Goal: Ask a question: Seek information or help from site administrators or community

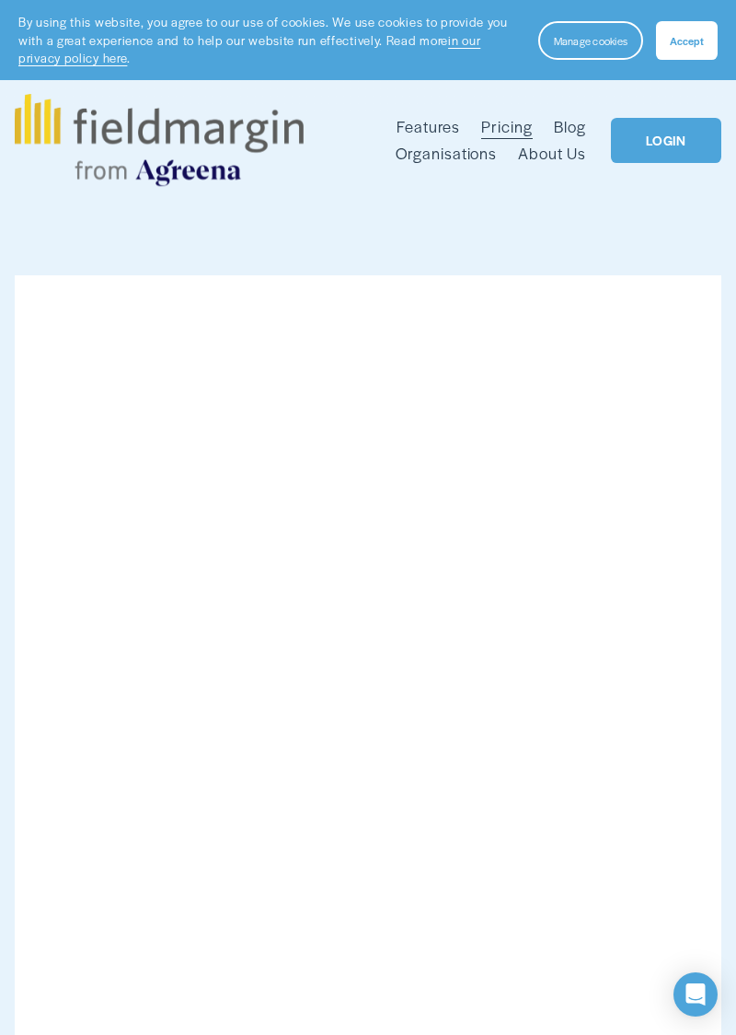
click at [0, 0] on div at bounding box center [0, 0] width 0 height 0
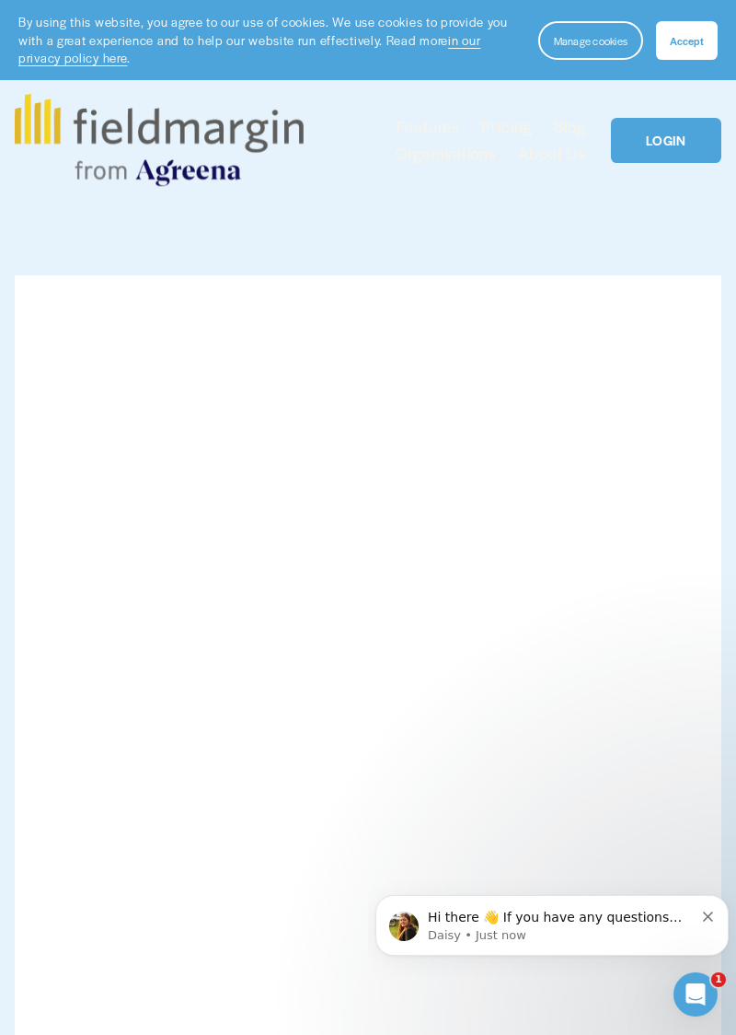
click at [159, 504] on link "Folder: Features" at bounding box center [156, 494] width 208 height 44
click at [702, 1002] on icon "Open Intercom Messenger" at bounding box center [696, 994] width 30 height 30
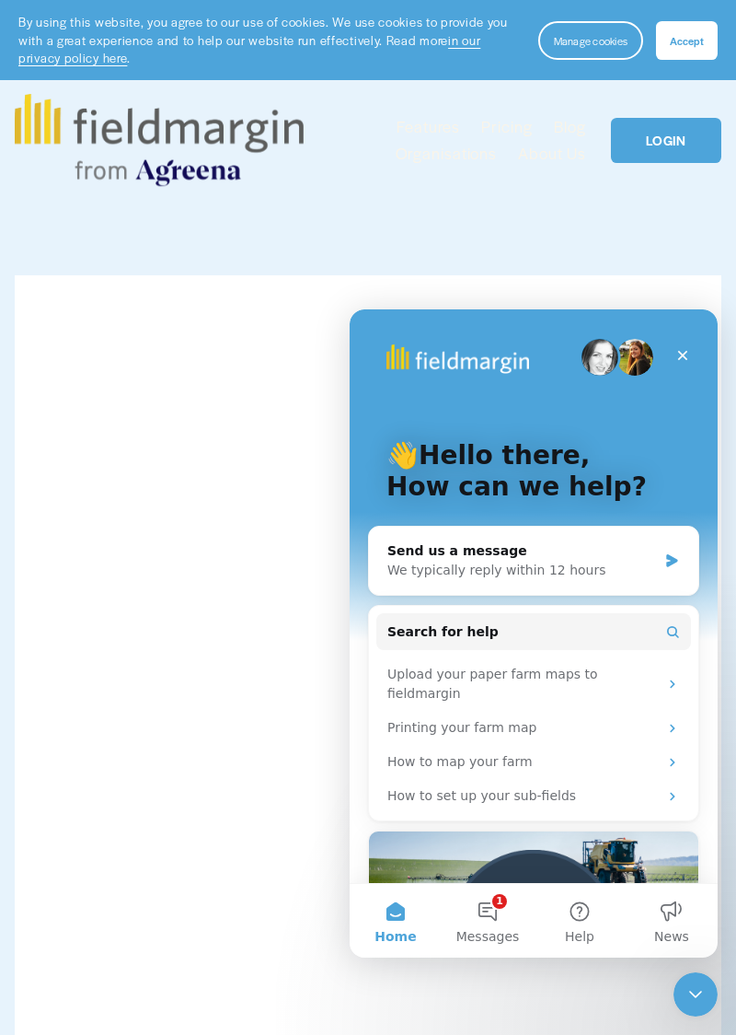
click at [422, 564] on div "We typically reply within 12 hours" at bounding box center [523, 570] width 270 height 19
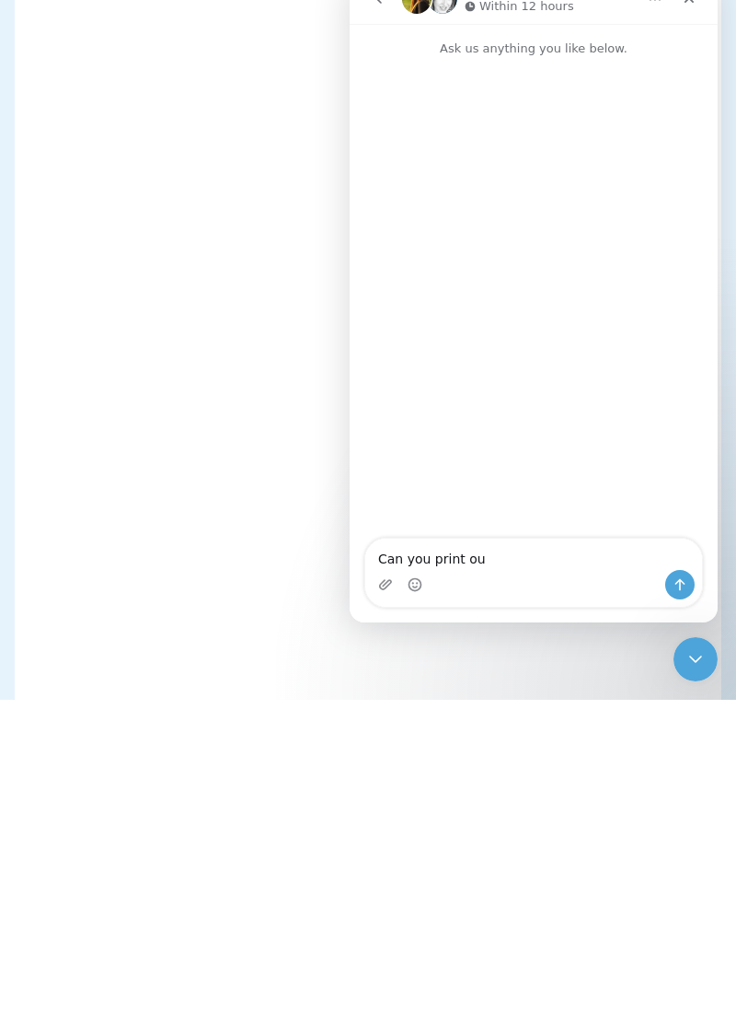
click at [380, 560] on textarea "Can you print ou" at bounding box center [533, 554] width 337 height 31
click at [416, 558] on textarea "How Can you print ou" at bounding box center [533, 554] width 337 height 31
click at [460, 559] on textarea "How can I you print ou" at bounding box center [533, 554] width 337 height 31
click at [550, 557] on textarea "How can I print ou" at bounding box center [533, 554] width 337 height 31
click at [678, 538] on textarea "How can I print out a copy of say the fields to show cropping plan" at bounding box center [533, 545] width 337 height 50
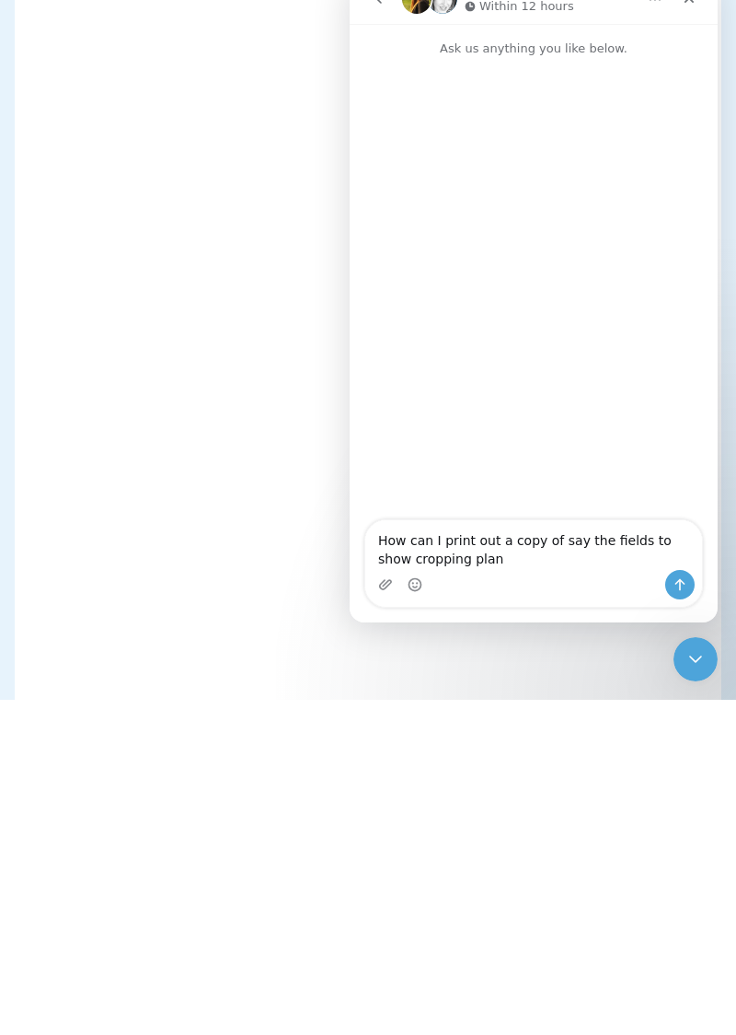
click at [630, 538] on textarea "How can I print out a copy of say the fields to show cropping plan" at bounding box center [533, 545] width 337 height 50
click at [636, 540] on textarea "How can I print out a copy of say the fields to show cropping plan" at bounding box center [533, 545] width 337 height 50
click at [678, 539] on textarea "How can I print out a copy of say the fields to show cropping plan" at bounding box center [533, 545] width 337 height 50
click at [617, 536] on textarea "How can I print out a copy of say the fields to show cropping plan" at bounding box center [533, 545] width 337 height 50
click at [471, 562] on textarea "How can I print out a copy of say the fields to show cropping plan" at bounding box center [533, 545] width 337 height 50
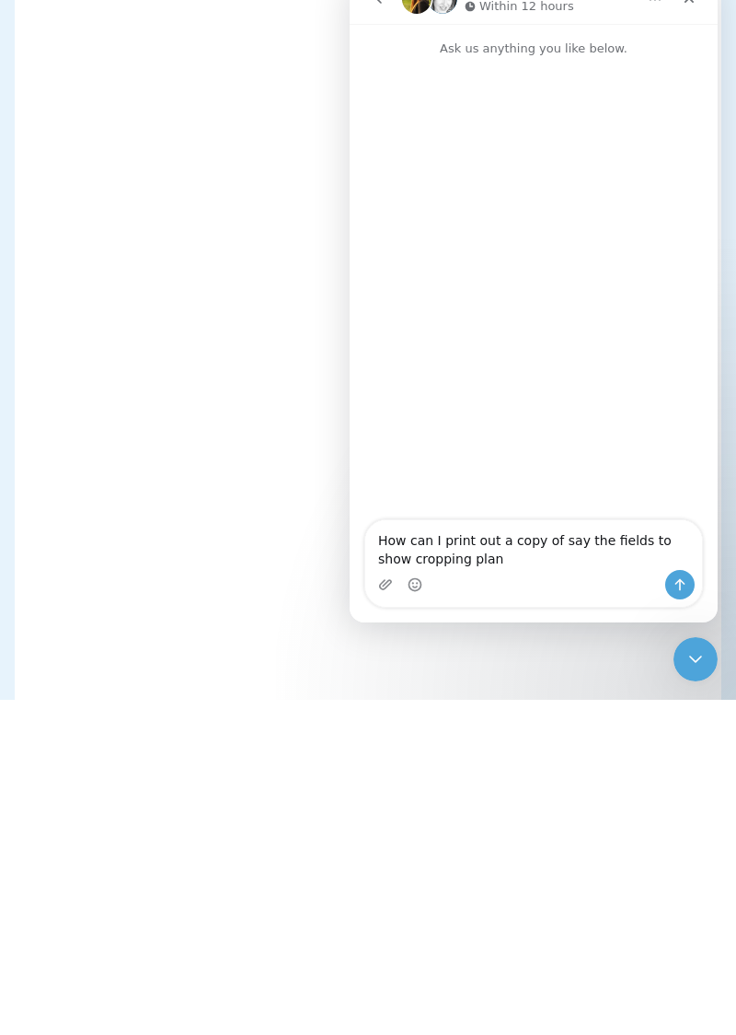
click at [666, 532] on textarea "How can I print out a copy of say the fields to show cropping plan" at bounding box center [533, 545] width 337 height 50
click at [528, 558] on textarea "How can I print out a copy of say the fields so I have a printed cropping plan" at bounding box center [533, 545] width 337 height 50
click at [398, 539] on textarea "How can I print out a copy of say the fields so I have a printed cropping plan.…" at bounding box center [533, 545] width 337 height 50
click at [559, 538] on textarea "How can I print out a copy of say the fields so I have a printed cropping plan.…" at bounding box center [533, 545] width 337 height 50
click at [565, 540] on textarea "How can I print out a copy of say the fields so I have a printed cropping plan.…" at bounding box center [533, 545] width 337 height 50
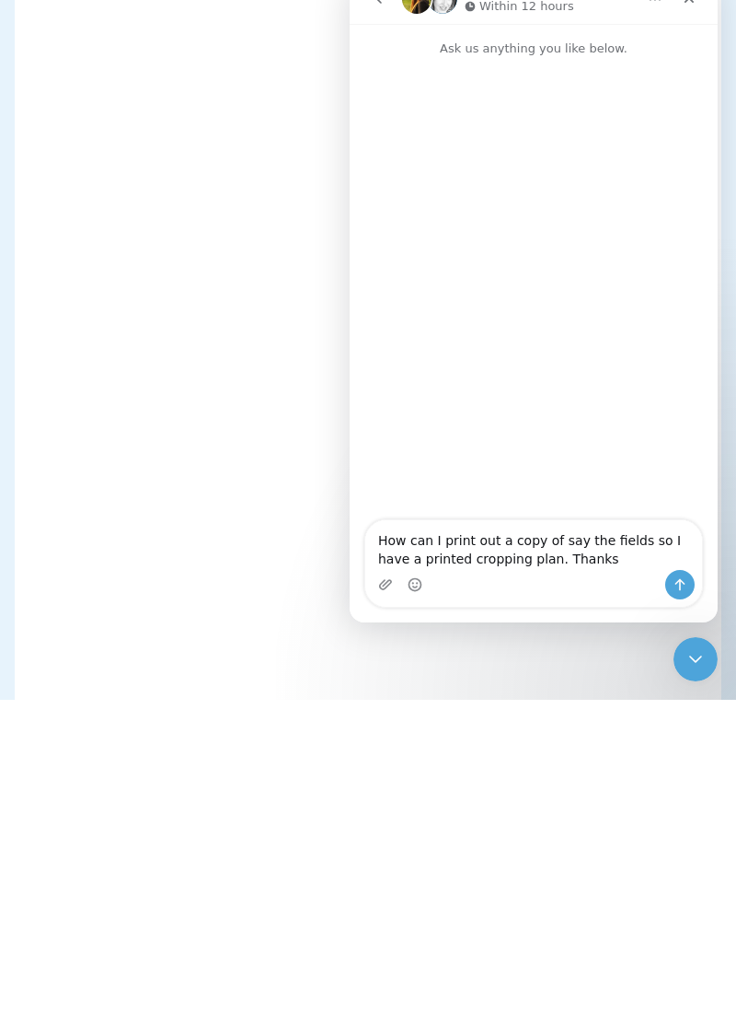
click at [504, 562] on textarea "How can I print out a copy of say the fields so I have a printed cropping plan.…" at bounding box center [533, 545] width 337 height 50
click at [571, 534] on textarea "How can I print out a copy of say the fields so I have a printed cropping plan.…" at bounding box center [533, 545] width 337 height 50
click at [562, 538] on textarea "How can I print out a copy of say the fields so I have a printed cropping plan.…" at bounding box center [533, 545] width 337 height 50
type textarea "How can I print out a copy of say ' the fields so I have a printed cropping pla…"
click at [620, 537] on textarea "How can I print out a copy of say ' the fields so I have a printed cropping pla…" at bounding box center [533, 545] width 337 height 50
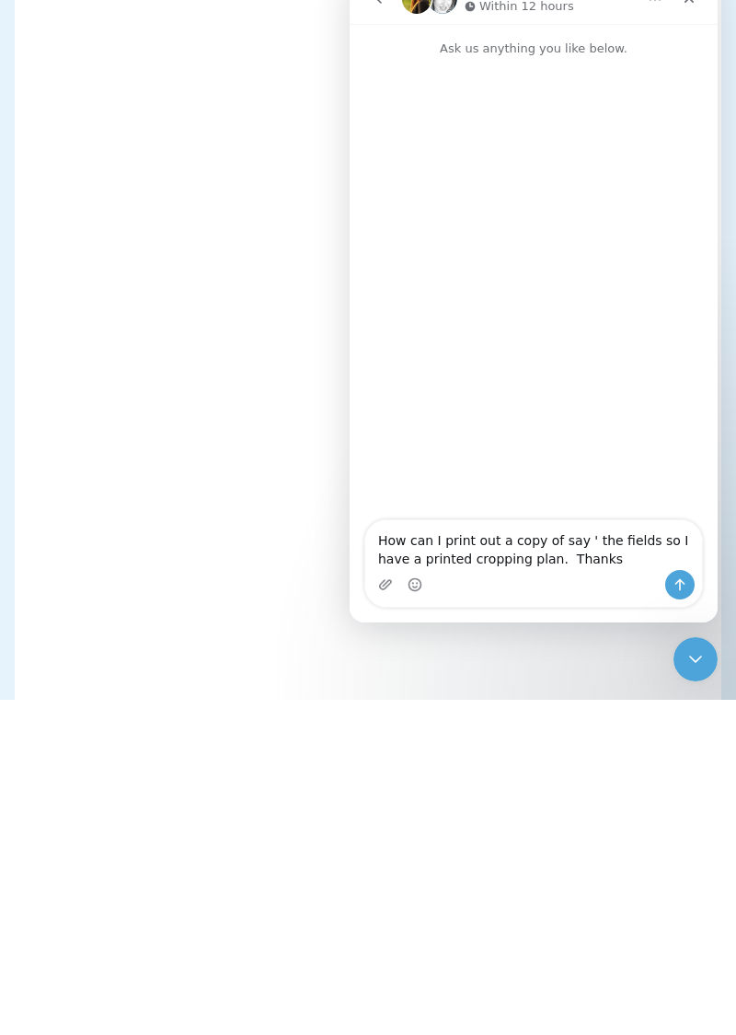
click at [631, 539] on textarea "How can I print out a copy of say ' the fields so I have a printed cropping pla…" at bounding box center [533, 545] width 337 height 50
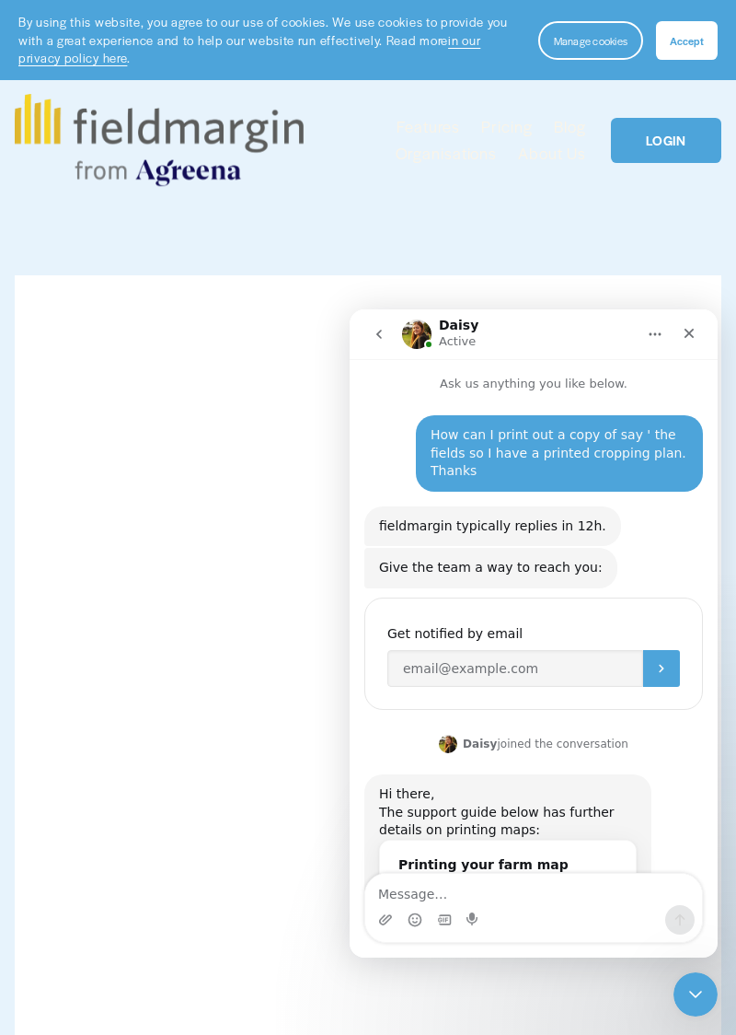
scroll to position [11, 0]
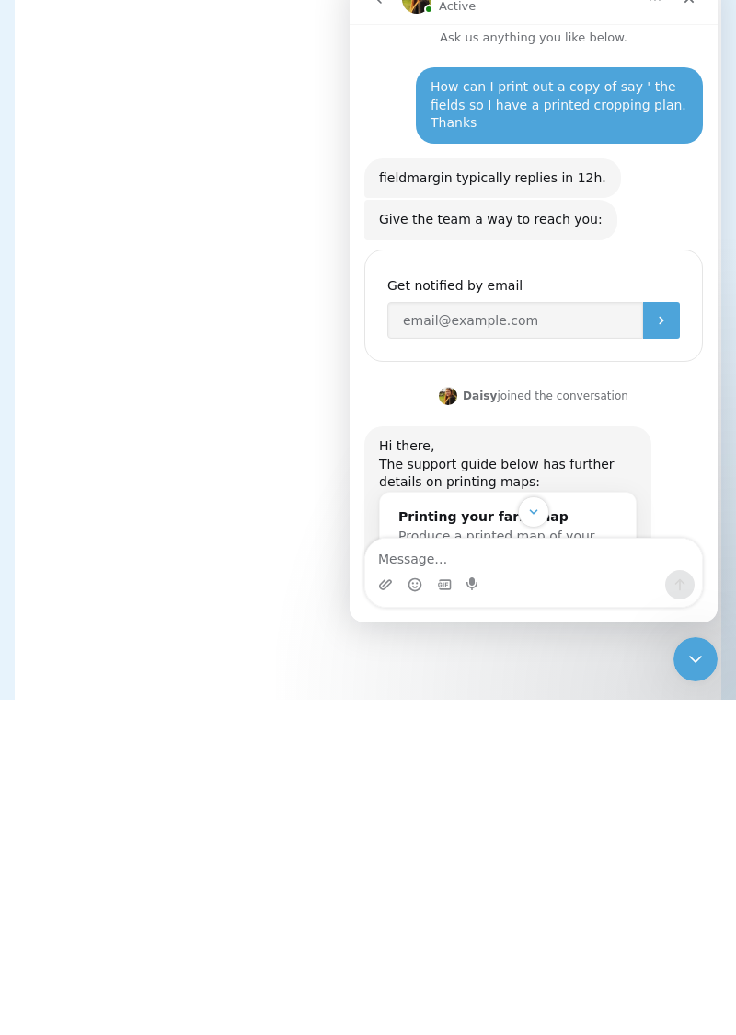
click at [470, 507] on div "Printing your farm map" at bounding box center [508, 516] width 219 height 19
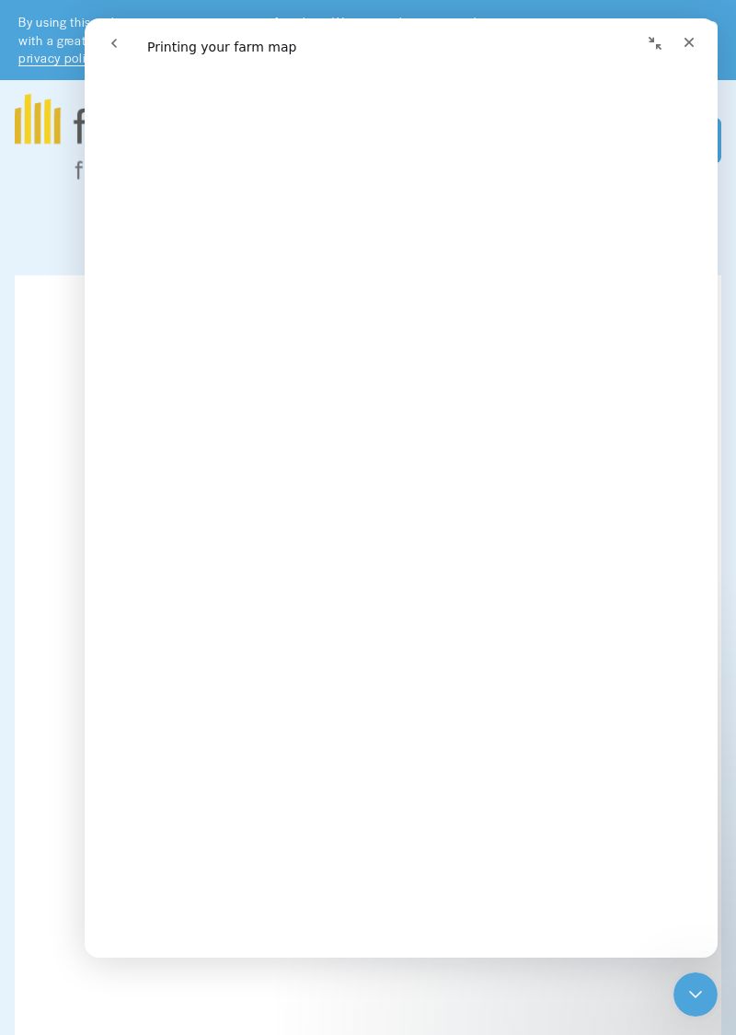
scroll to position [506, 0]
click at [118, 52] on button "go back" at bounding box center [114, 43] width 35 height 35
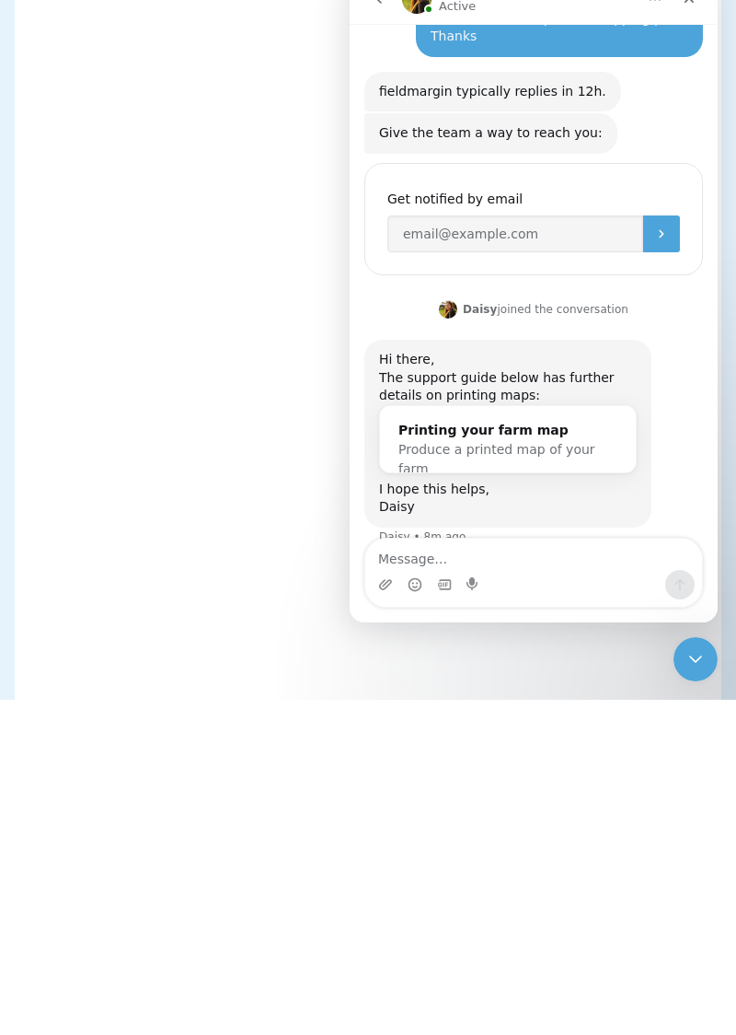
scroll to position [108, 0]
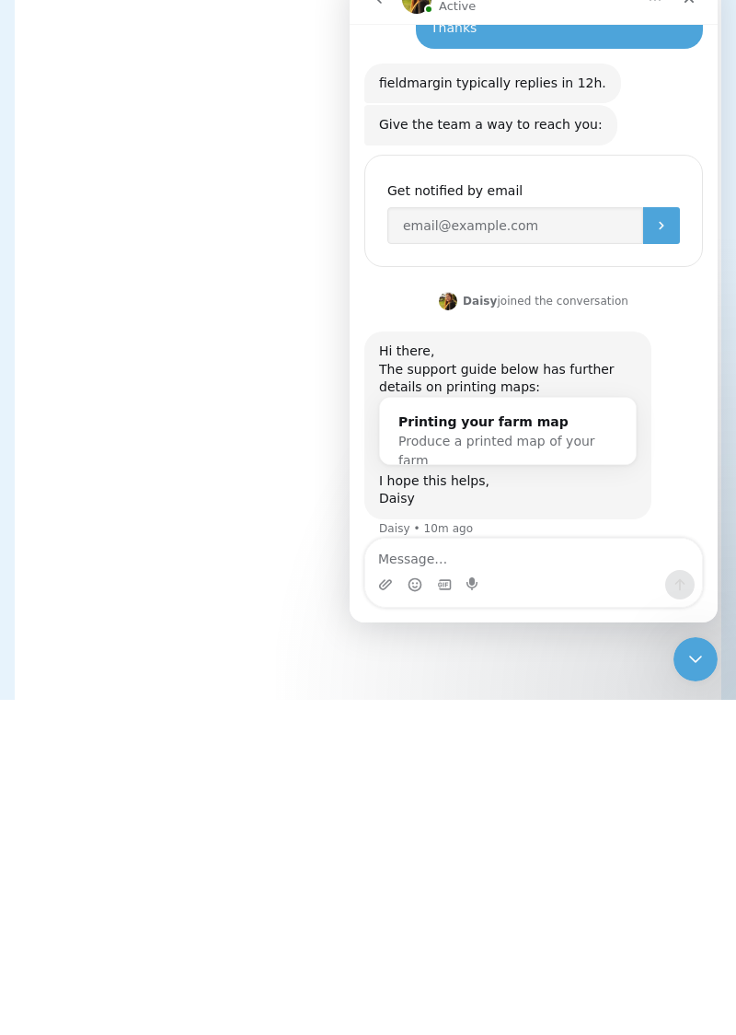
click at [493, 432] on div "Produce a printed map of your farm" at bounding box center [508, 451] width 219 height 39
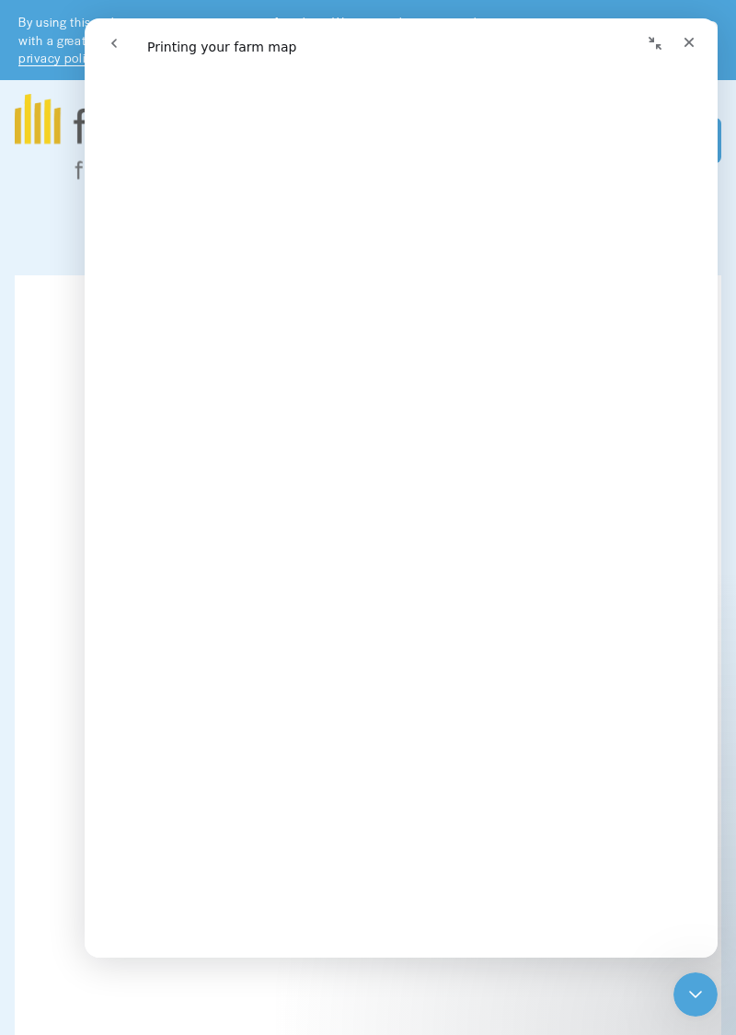
scroll to position [226, 0]
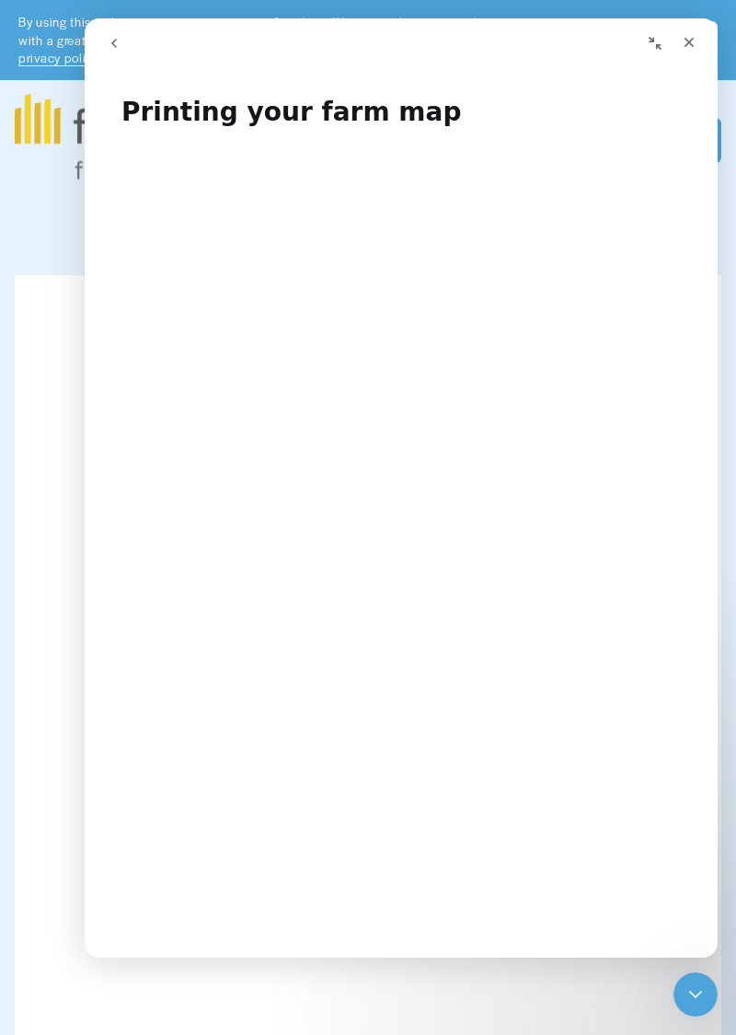
click at [105, 50] on button "go back" at bounding box center [114, 43] width 35 height 35
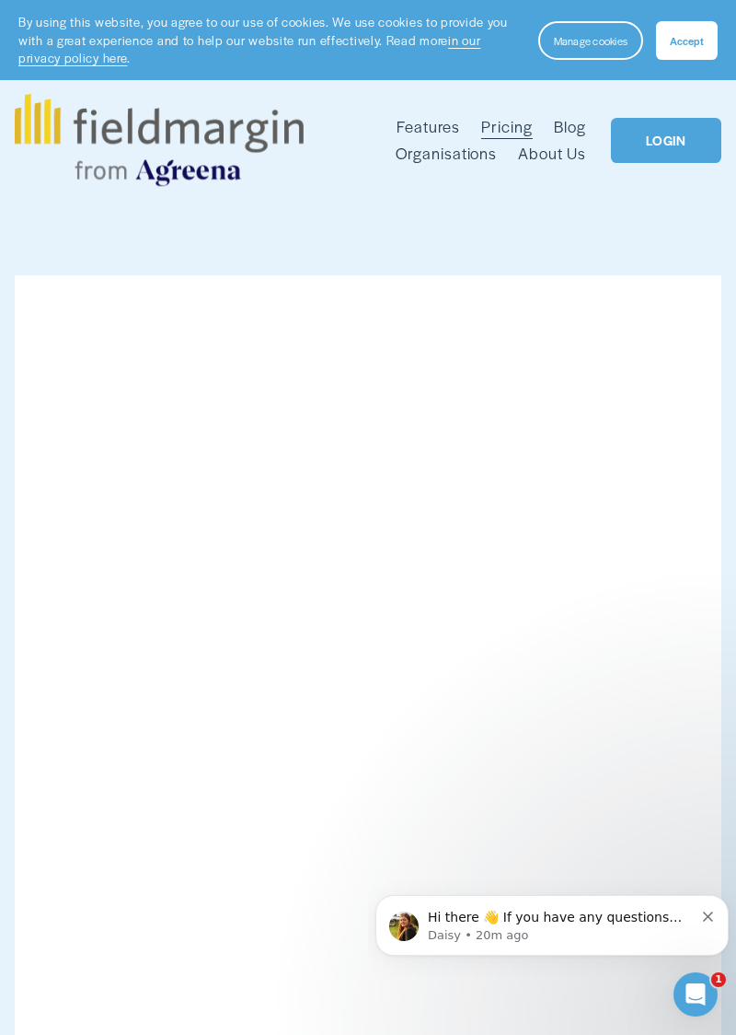
click at [575, 932] on p "Daisy • 20m ago" at bounding box center [561, 935] width 266 height 17
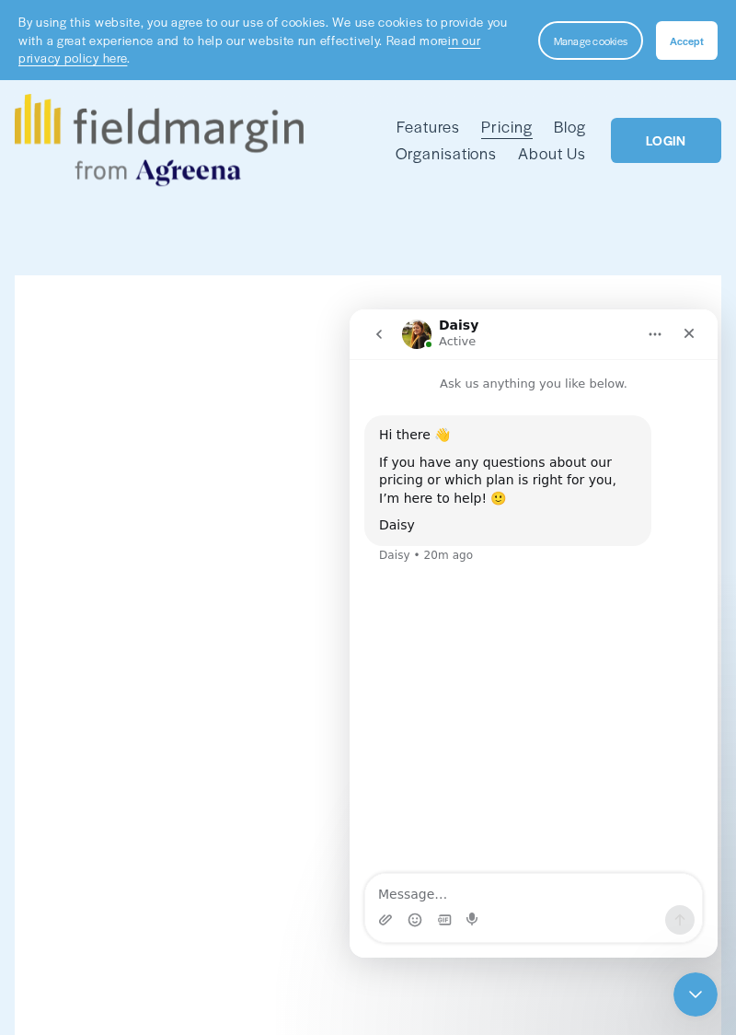
click at [379, 337] on icon "go back" at bounding box center [379, 334] width 6 height 9
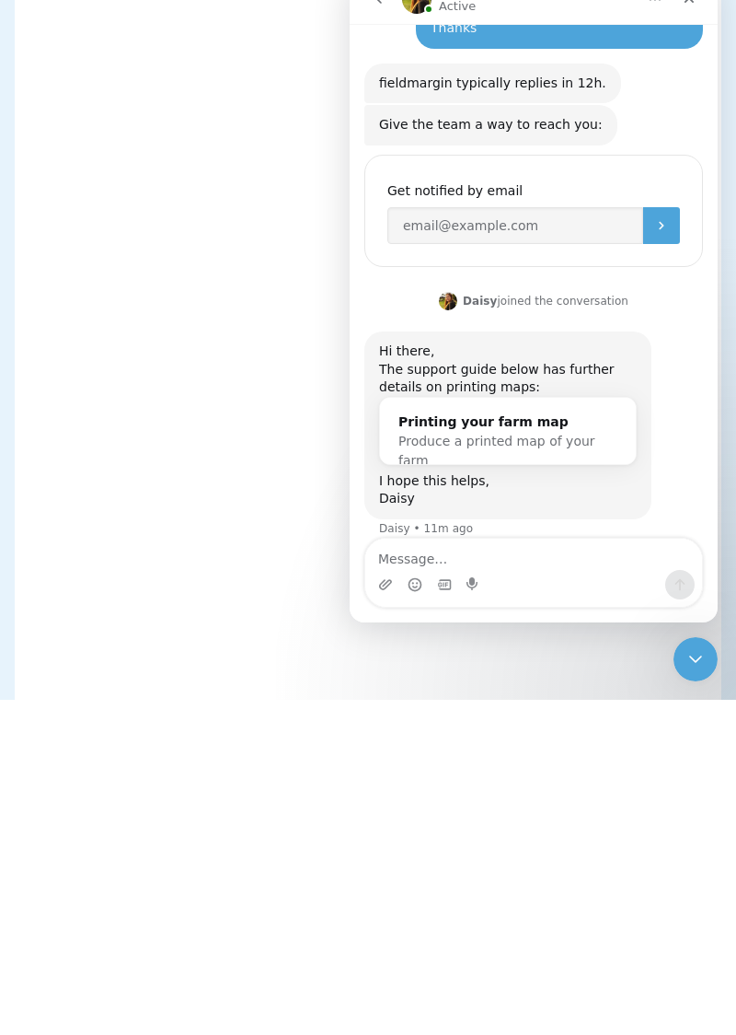
scroll to position [204, 0]
click at [488, 434] on span "Produce a printed map of your farm" at bounding box center [497, 451] width 197 height 34
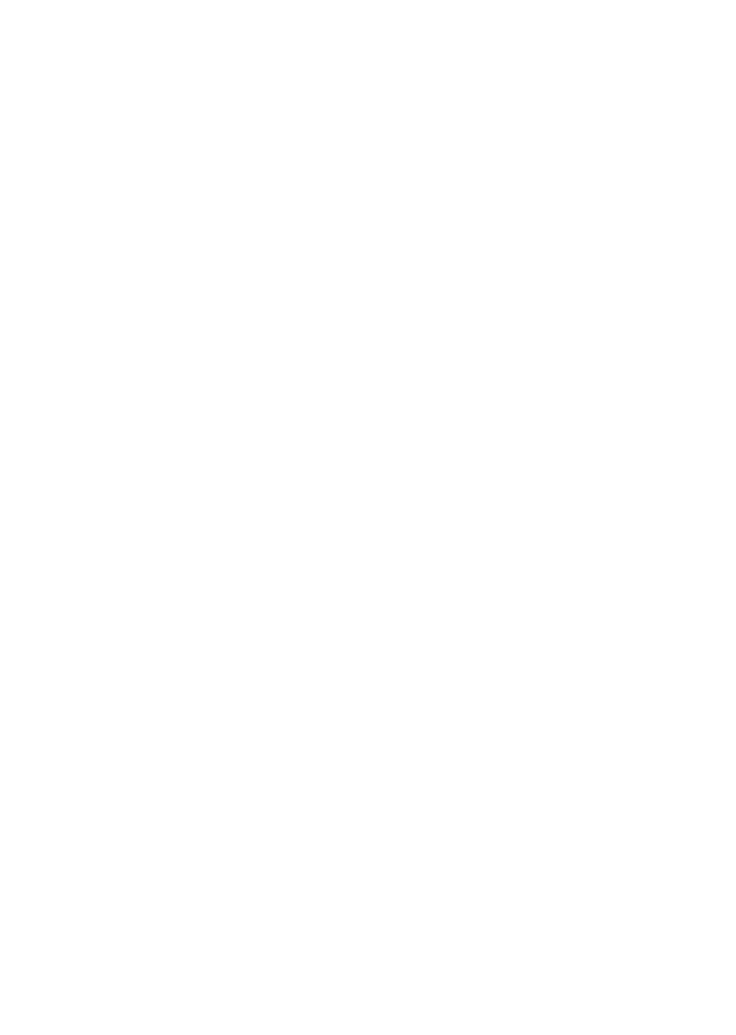
scroll to position [0, 0]
